Goal: Obtain resource: Obtain resource

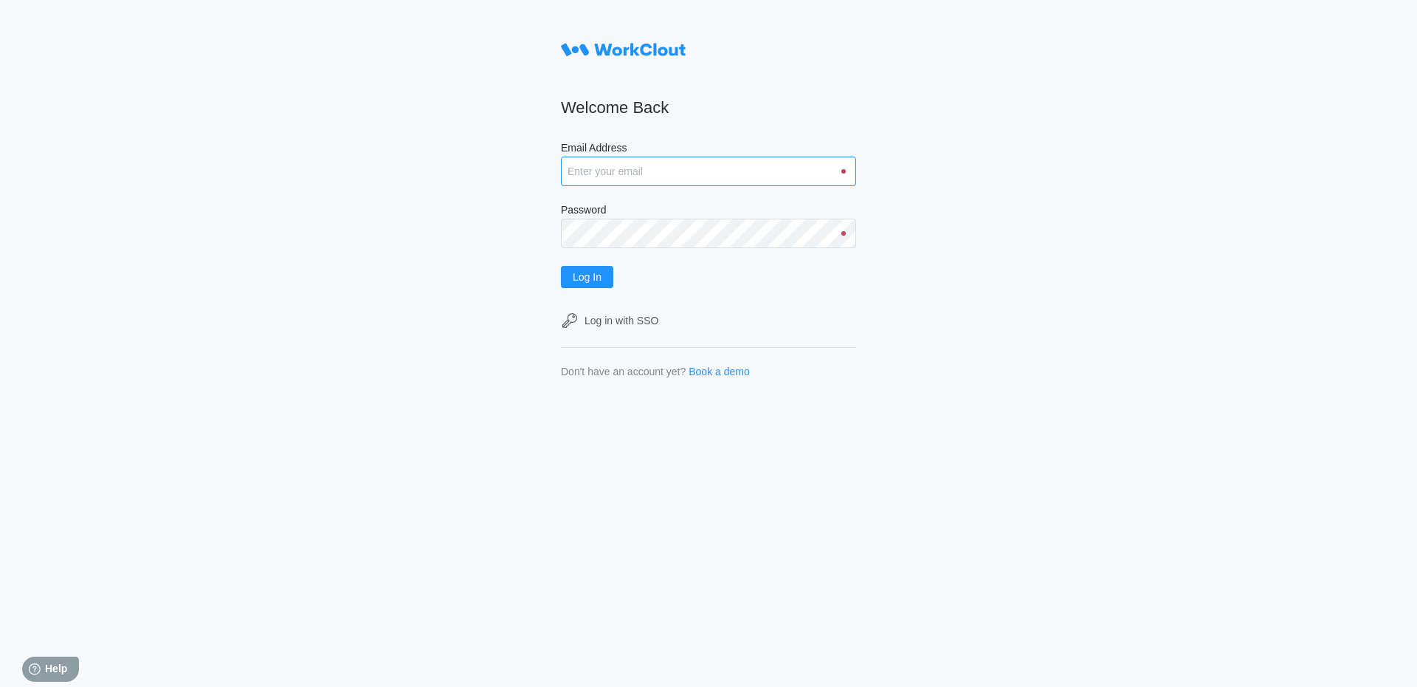
click at [652, 171] on input "Email Address" at bounding box center [708, 171] width 295 height 30
type input "[EMAIL_ADDRESS][DOMAIN_NAME]"
click at [561, 266] on button "Log In" at bounding box center [587, 277] width 52 height 22
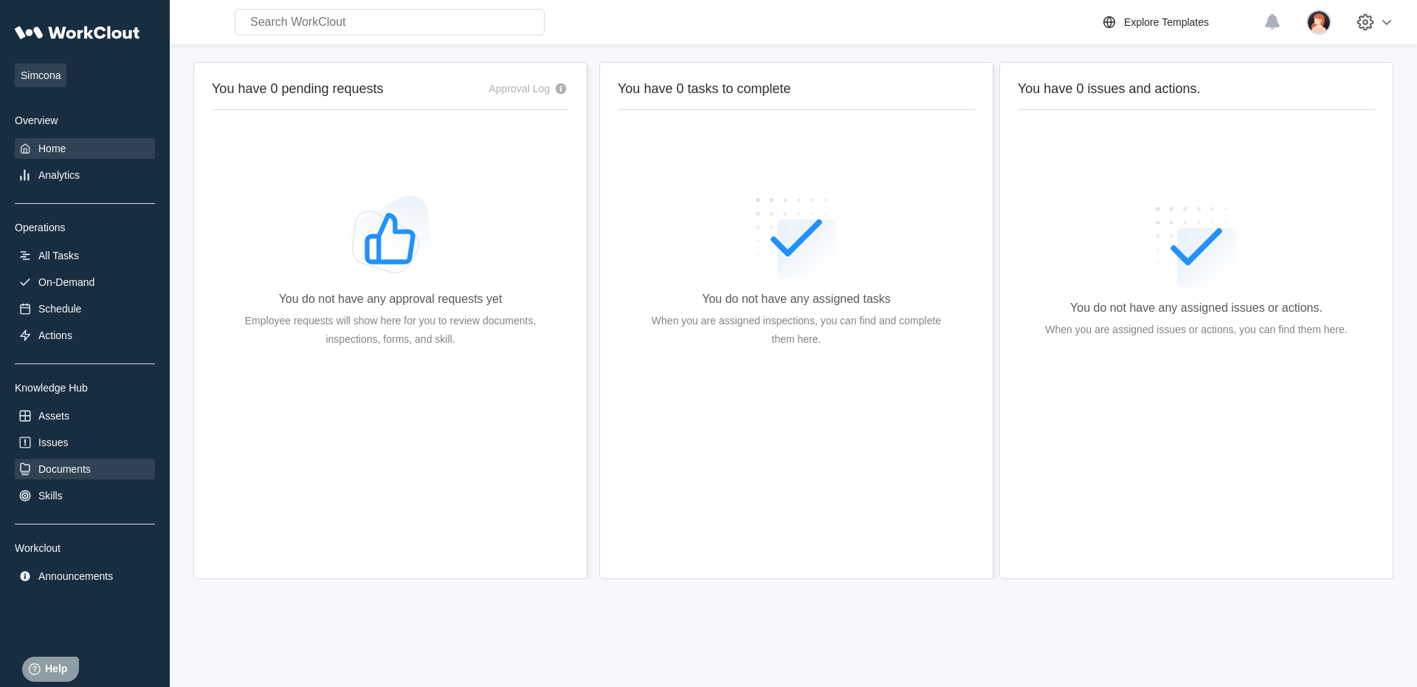
click at [72, 464] on div "Documents" at bounding box center [85, 468] width 140 height 21
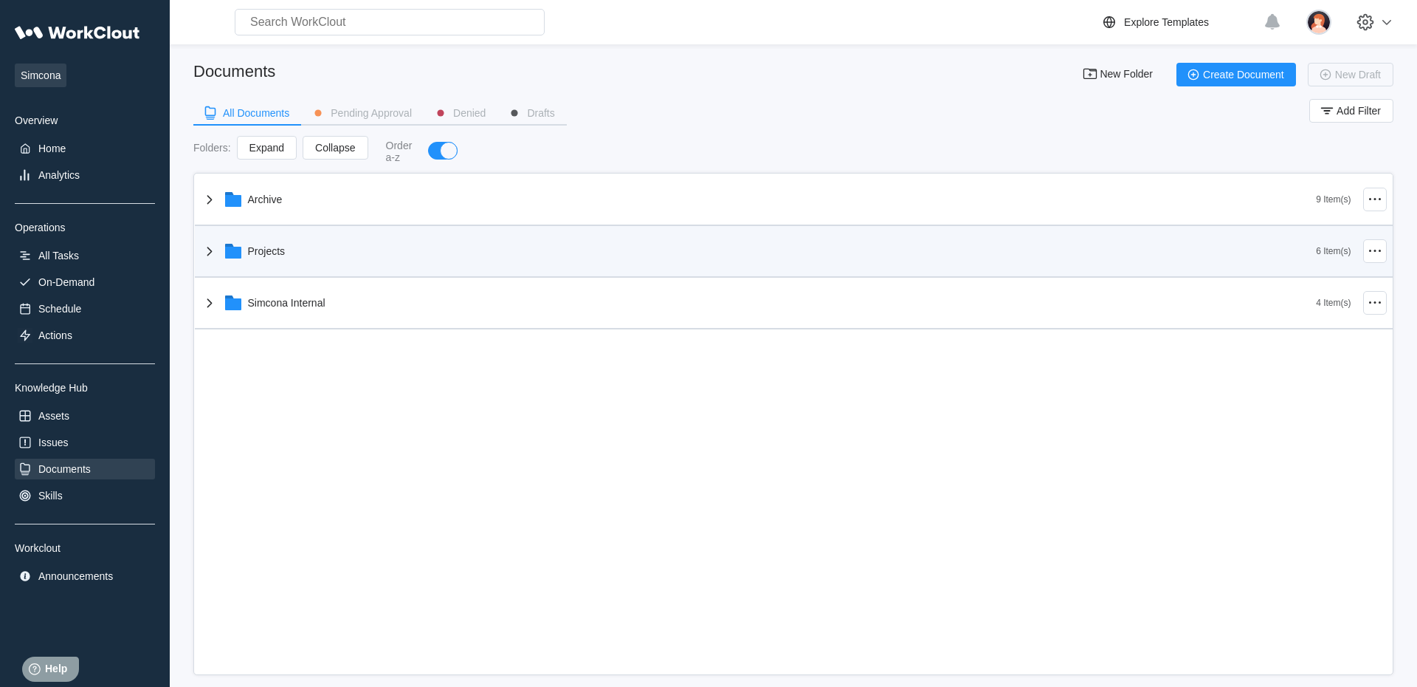
click at [407, 250] on div "Projects" at bounding box center [759, 251] width 1116 height 38
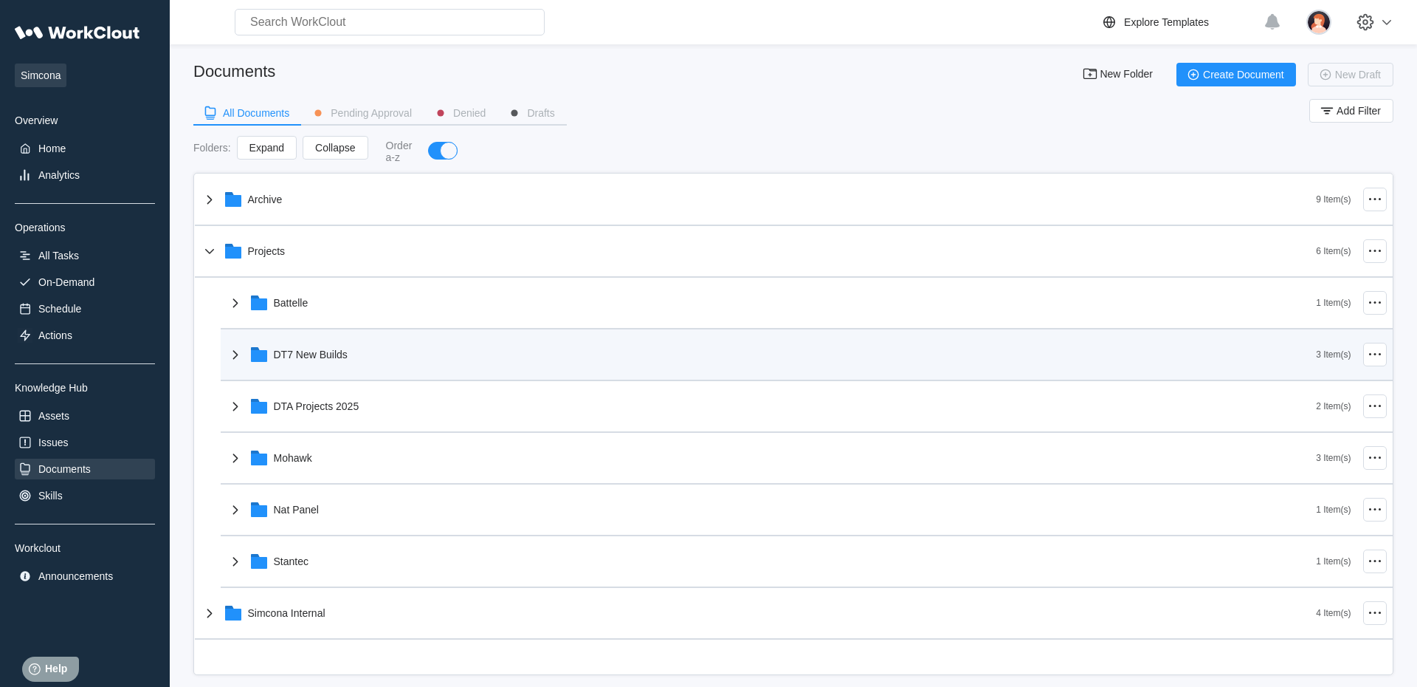
click at [392, 352] on div "DT7 New Builds" at bounding box center [772, 354] width 1090 height 38
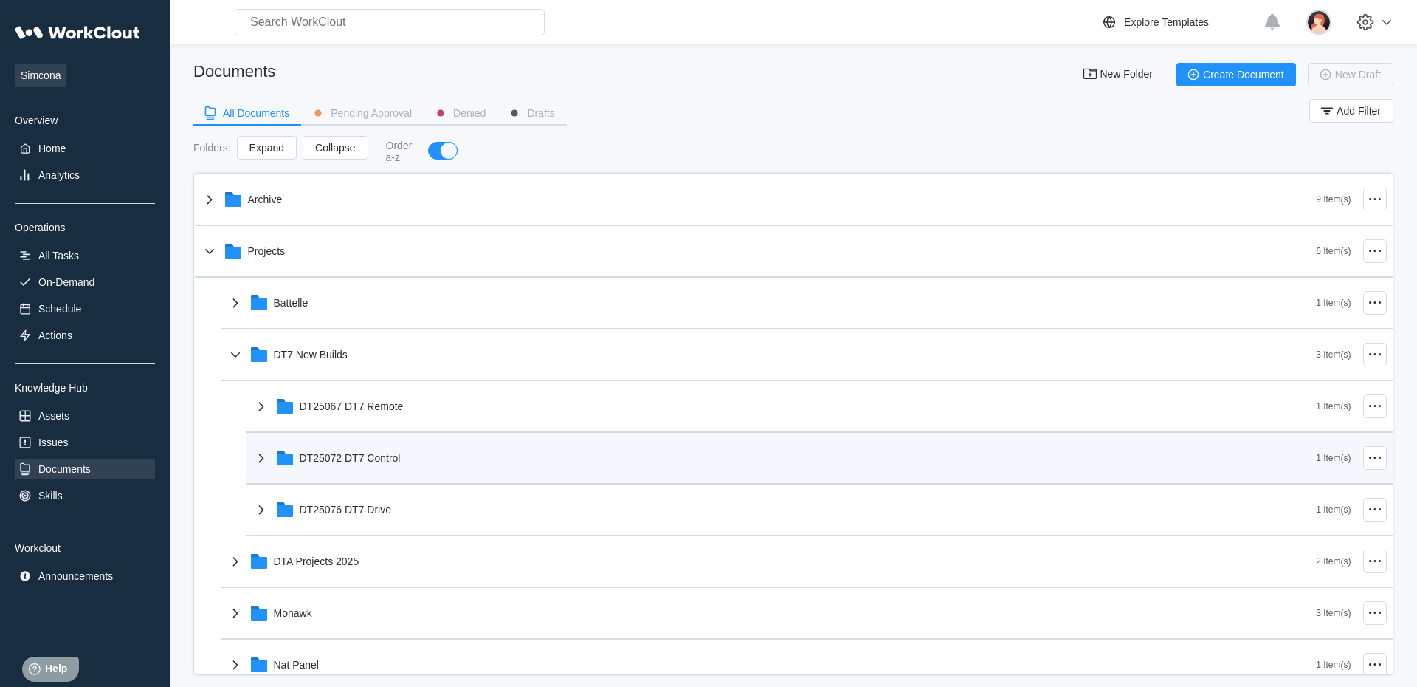
click at [406, 448] on div "DT25072 DT7 Control" at bounding box center [784, 457] width 1064 height 38
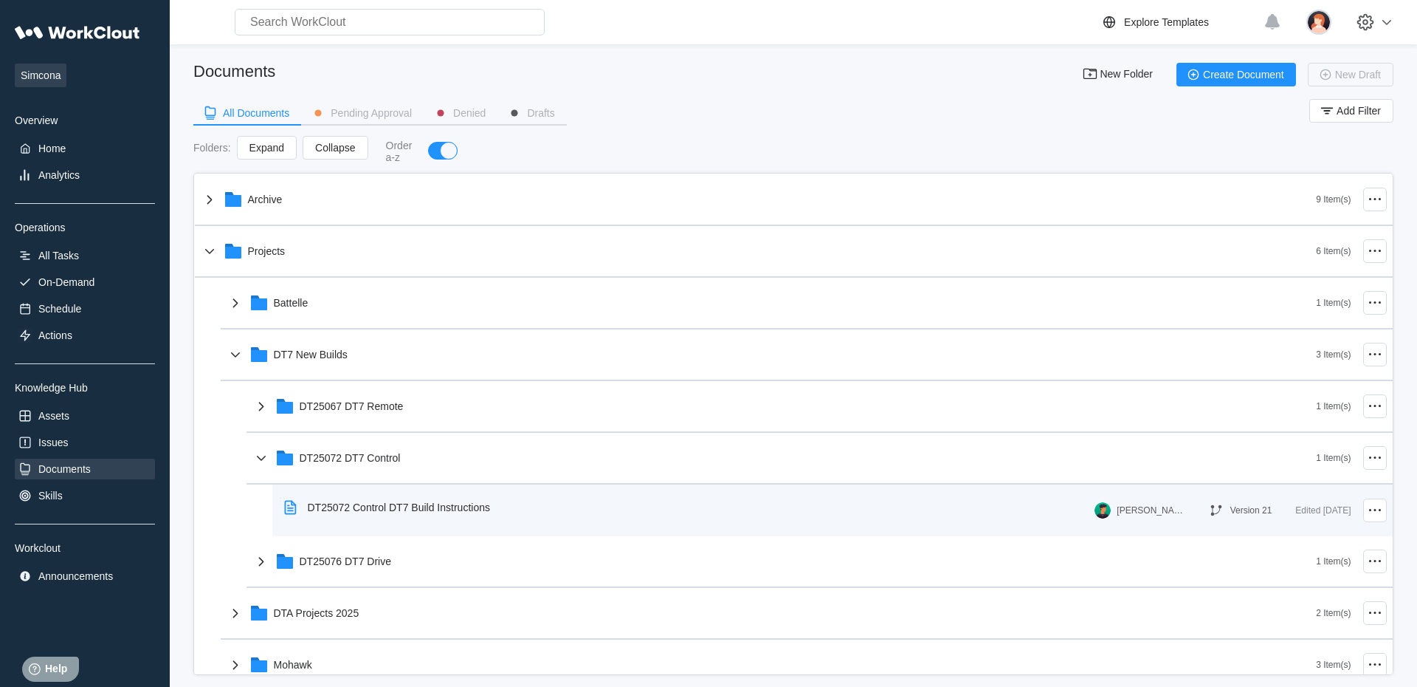
click at [423, 511] on div "DT25072 Control DT7 Build Instructions" at bounding box center [399, 507] width 182 height 12
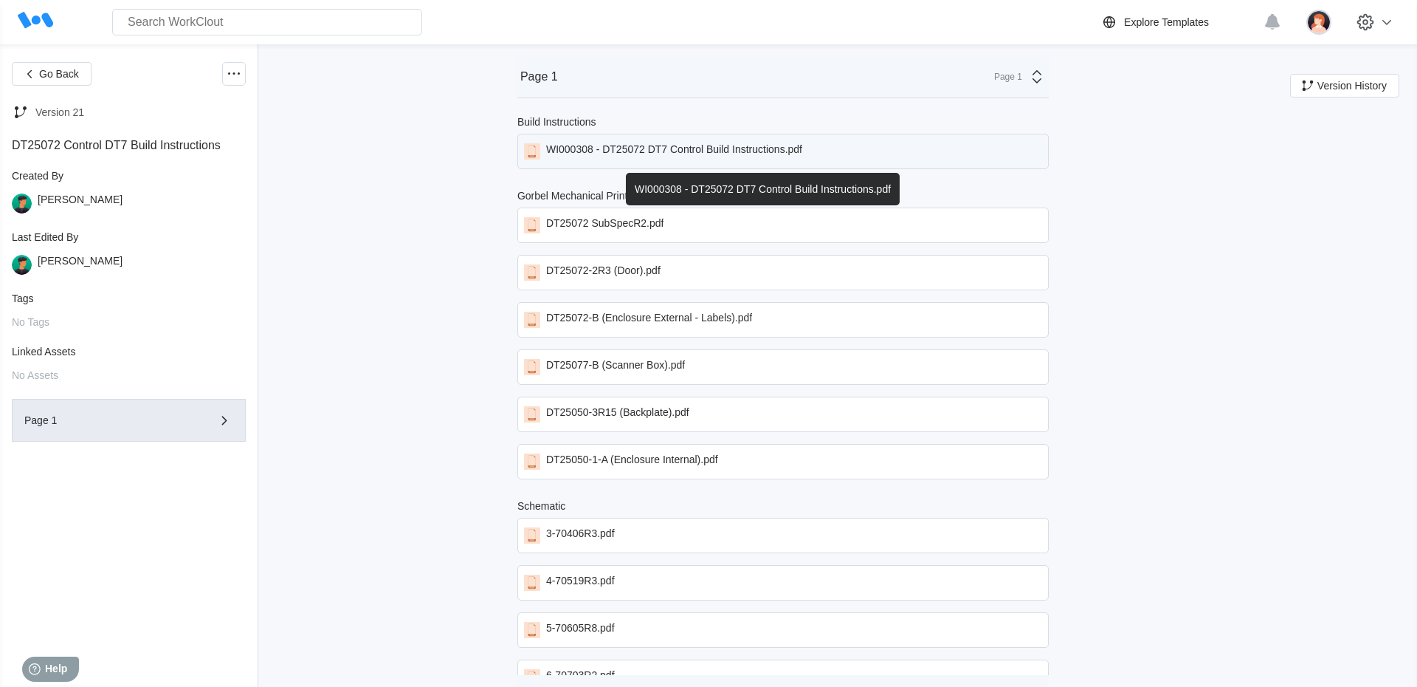
click at [686, 153] on div "WI000308 - DT25072 DT7 Control Build Instructions.pdf" at bounding box center [674, 151] width 256 height 16
